Goal: Browse casually

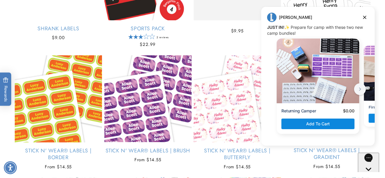
scroll to position [1282, 0]
